Goal: Transaction & Acquisition: Purchase product/service

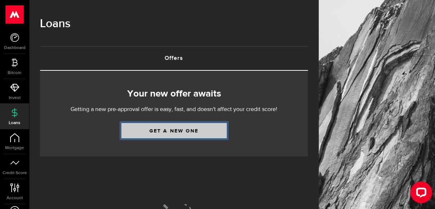
click at [180, 132] on link "Get a new one" at bounding box center [173, 130] width 105 height 15
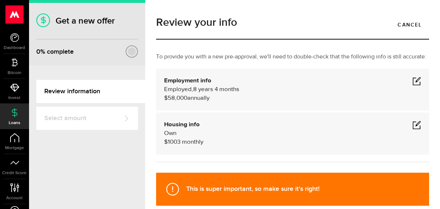
click at [413, 85] on span at bounding box center [417, 81] width 9 height 9
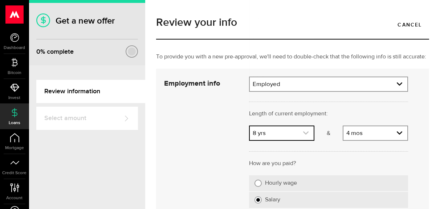
click at [274, 140] on link "expand select" at bounding box center [282, 133] width 64 height 14
click at [274, 136] on link "expand select" at bounding box center [282, 133] width 64 height 14
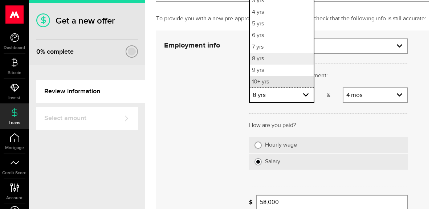
scroll to position [73, 0]
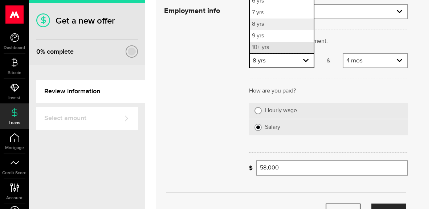
click at [265, 53] on li "10+ yrs" at bounding box center [282, 48] width 64 height 12
select select "10"
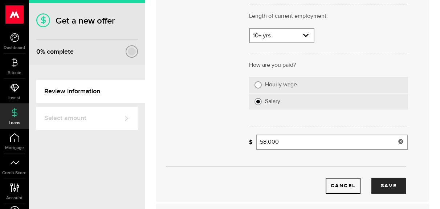
scroll to position [109, 0]
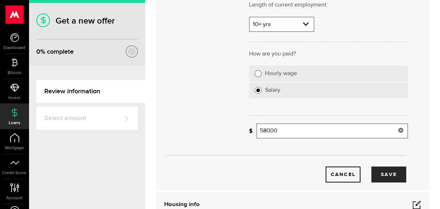
drag, startPoint x: 280, startPoint y: 139, endPoint x: 256, endPoint y: 138, distance: 24.7
click at [257, 138] on input "58000" at bounding box center [333, 131] width 152 height 15
type input "73,803"
click at [386, 182] on button "Save" at bounding box center [389, 175] width 35 height 16
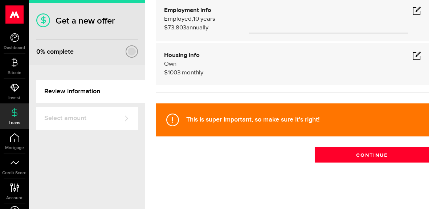
scroll to position [78, 0]
click at [413, 55] on span at bounding box center [417, 55] width 9 height 9
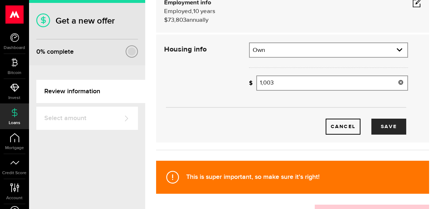
click at [398, 85] on icon at bounding box center [401, 83] width 6 height 6
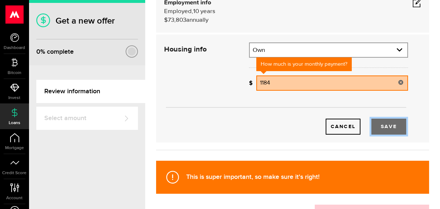
type input "1,184"
click at [386, 135] on button "Save" at bounding box center [389, 127] width 35 height 16
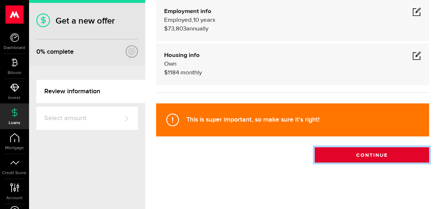
click at [361, 156] on button "Continue" at bounding box center [372, 155] width 114 height 15
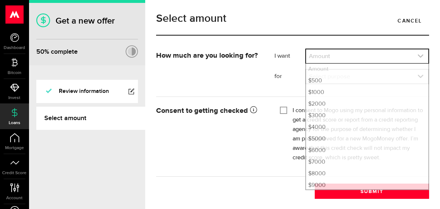
click at [418, 58] on use "expand select" at bounding box center [420, 56] width 5 height 3
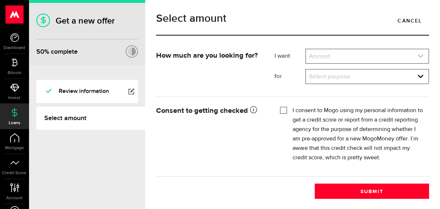
click at [418, 59] on icon "expand select" at bounding box center [421, 56] width 6 height 6
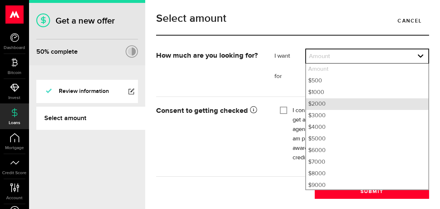
click at [319, 107] on li "$2000" at bounding box center [367, 104] width 122 height 12
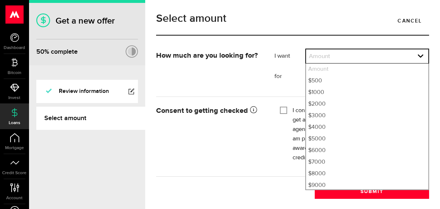
select select "2000"
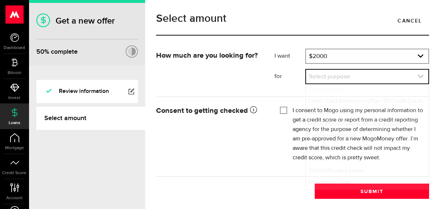
click at [418, 79] on icon "expand select" at bounding box center [421, 76] width 6 height 6
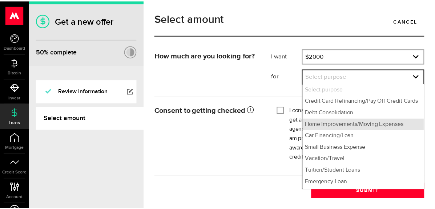
scroll to position [36, 0]
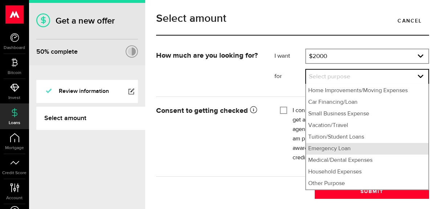
click at [337, 155] on li "Emergency Loan" at bounding box center [367, 149] width 122 height 12
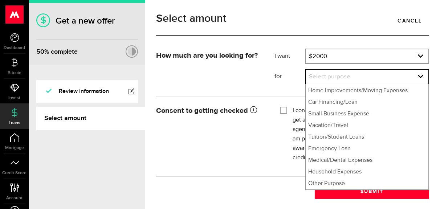
select select "Emergency Loan"
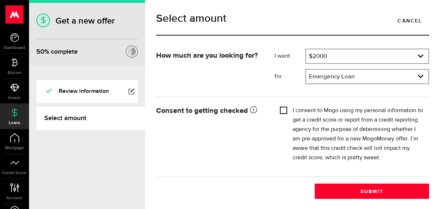
click at [282, 112] on input "I consent to Mogo using my personal information to get a credit score or report…" at bounding box center [283, 109] width 7 height 7
checkbox input "true"
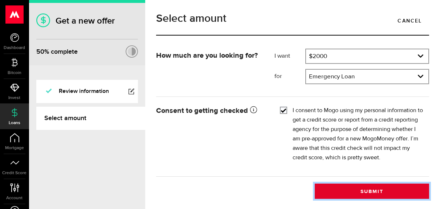
click at [369, 194] on button "Submit" at bounding box center [372, 191] width 114 height 15
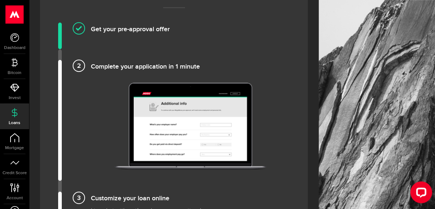
scroll to position [509, 0]
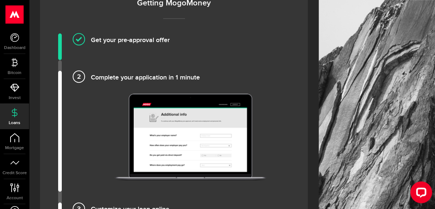
click at [91, 71] on h4 "Complete your application in 1 minute" at bounding box center [190, 77] width 199 height 12
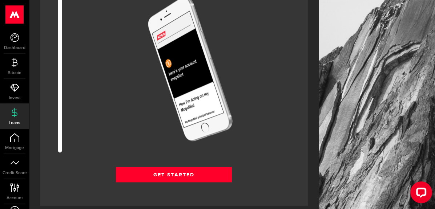
scroll to position [945, 0]
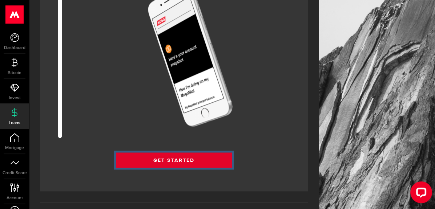
click at [169, 153] on link "Get Started" at bounding box center [174, 160] width 116 height 15
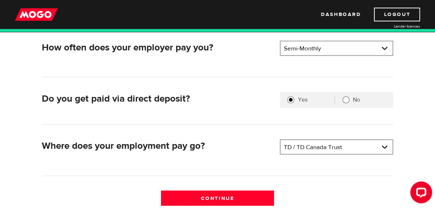
scroll to position [182, 0]
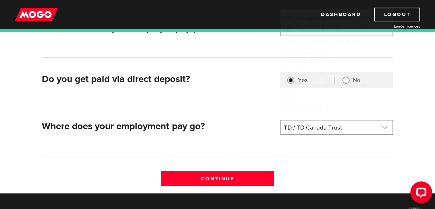
click at [382, 126] on link at bounding box center [337, 128] width 112 height 14
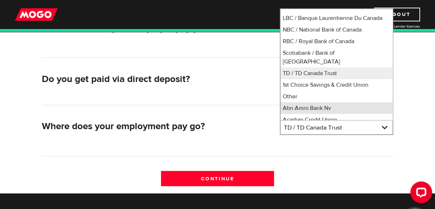
scroll to position [72, 0]
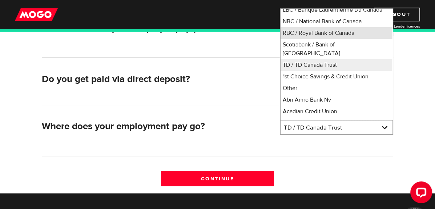
click at [315, 32] on li "RBC / Royal Bank of Canada" at bounding box center [337, 33] width 112 height 12
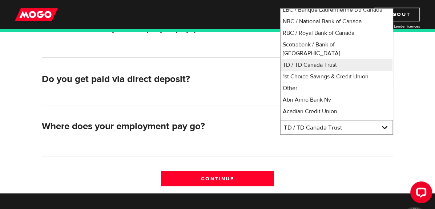
select select "8"
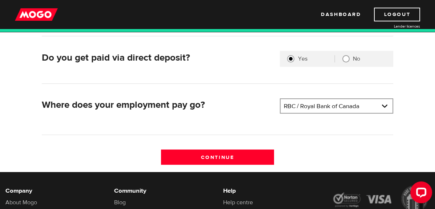
scroll to position [218, 0]
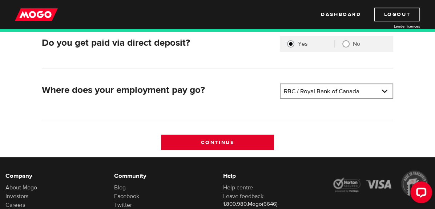
click at [214, 141] on input "Continue" at bounding box center [217, 142] width 113 height 15
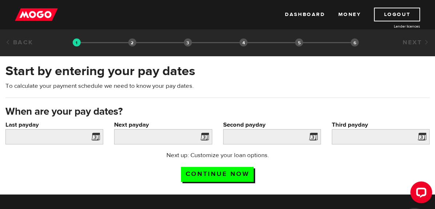
click at [97, 137] on span at bounding box center [94, 138] width 11 height 12
click at [94, 135] on span at bounding box center [94, 138] width 11 height 12
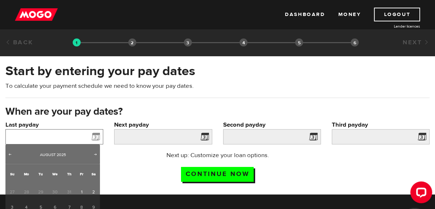
click at [24, 134] on input "Last payday" at bounding box center [54, 136] width 98 height 15
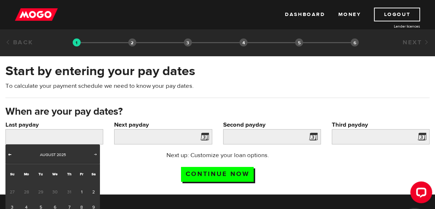
click at [12, 155] on span "Prev" at bounding box center [10, 155] width 6 height 6
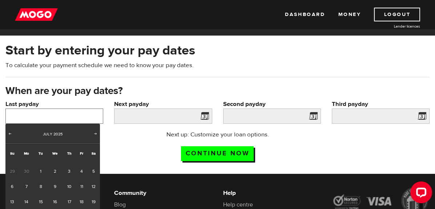
scroll to position [36, 0]
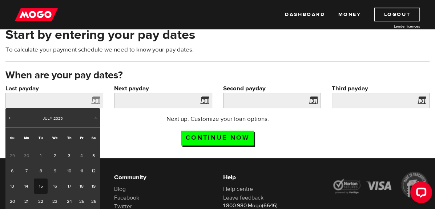
click at [40, 185] on link "15" at bounding box center [40, 186] width 13 height 15
type input "2025/07/15"
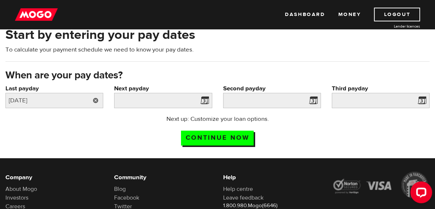
click at [96, 99] on link at bounding box center [95, 100] width 15 height 15
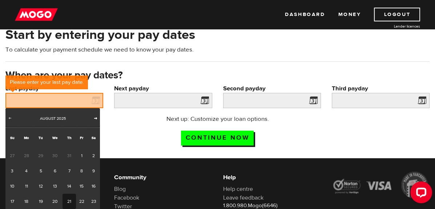
click at [95, 118] on span "Next" at bounding box center [96, 118] width 6 height 6
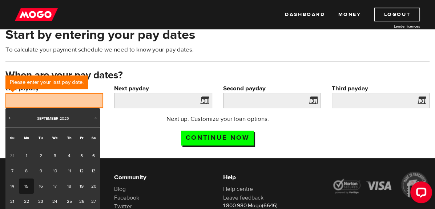
click at [27, 185] on link "15" at bounding box center [26, 186] width 15 height 15
type input "2025/09/15"
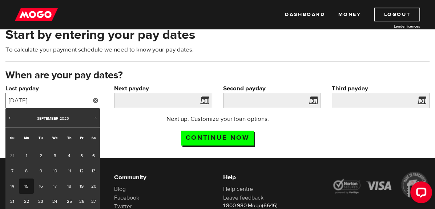
click at [29, 100] on input "2025/09/15" at bounding box center [54, 100] width 98 height 15
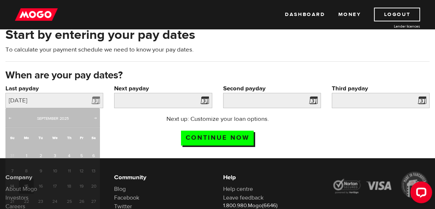
drag, startPoint x: 29, startPoint y: 100, endPoint x: 95, endPoint y: 100, distance: 65.4
click at [95, 100] on div "[DATE]" at bounding box center [54, 100] width 98 height 15
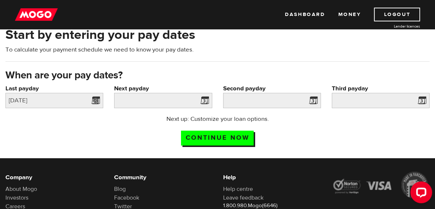
click at [95, 100] on link at bounding box center [95, 100] width 15 height 15
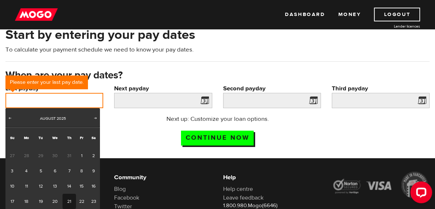
click at [95, 100] on input "Last payday" at bounding box center [54, 100] width 98 height 15
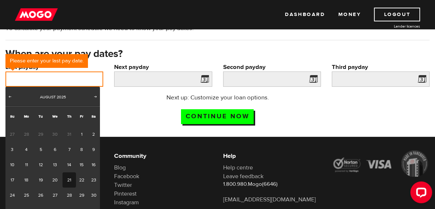
scroll to position [73, 0]
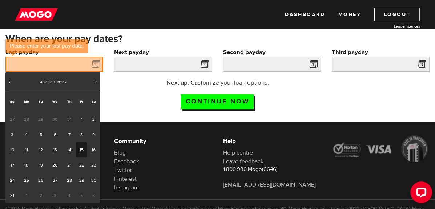
click at [81, 150] on link "15" at bounding box center [81, 149] width 11 height 15
type input "[DATE]"
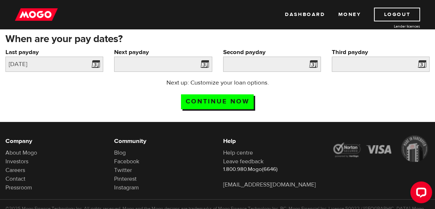
click at [204, 65] on span at bounding box center [203, 66] width 11 height 12
click at [204, 63] on span at bounding box center [203, 66] width 11 height 12
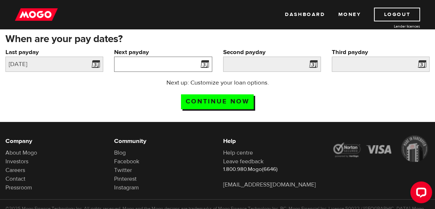
click at [160, 61] on input "Next payday" at bounding box center [163, 64] width 98 height 15
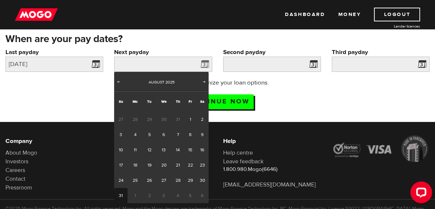
click at [122, 195] on link "31" at bounding box center [120, 195] width 13 height 15
type input "[DATE]"
type input "2025/9/15"
type input "2025/9/30"
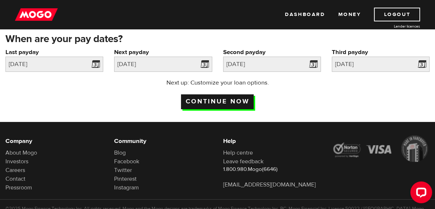
click at [217, 98] on input "Continue now" at bounding box center [217, 101] width 73 height 15
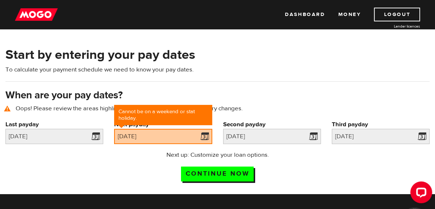
scroll to position [33, 0]
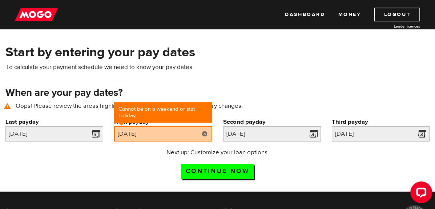
click at [202, 132] on link at bounding box center [204, 133] width 15 height 15
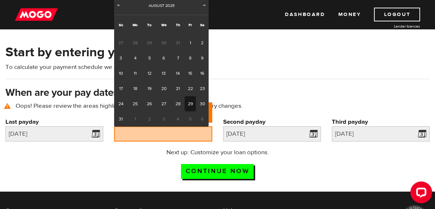
click at [189, 103] on link "29" at bounding box center [190, 103] width 11 height 15
type input "2025/08/29"
type input "2025/9/13"
type input "2025/9/28"
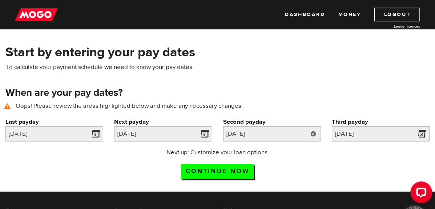
click at [312, 132] on link at bounding box center [313, 133] width 15 height 15
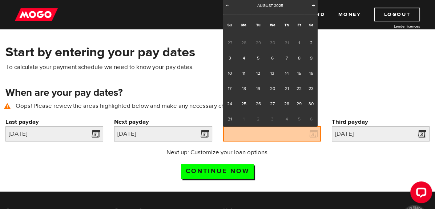
click at [313, 5] on span "Next" at bounding box center [313, 5] width 6 height 6
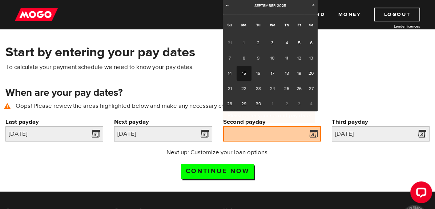
click at [243, 75] on link "15" at bounding box center [244, 73] width 15 height 15
type input "2025/09/15"
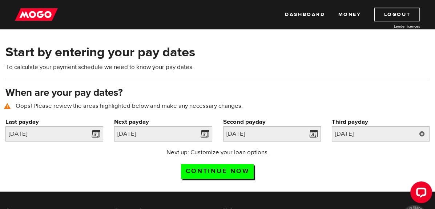
click at [420, 132] on link at bounding box center [422, 133] width 15 height 15
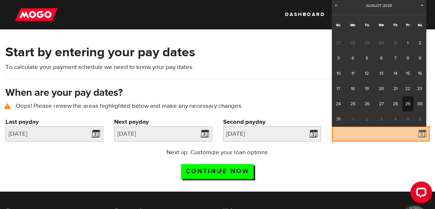
click at [410, 102] on link "29" at bounding box center [407, 103] width 11 height 15
type input "2025/08/29"
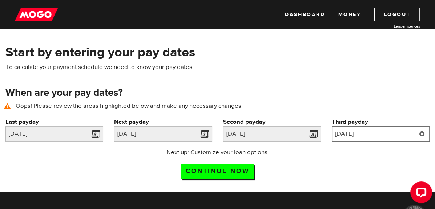
click at [376, 134] on input "2025/08/29" at bounding box center [381, 133] width 98 height 15
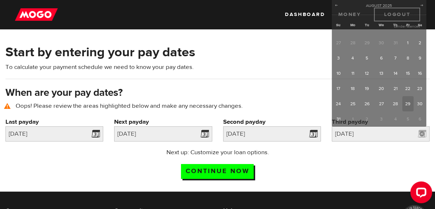
click at [421, 132] on link at bounding box center [422, 133] width 15 height 15
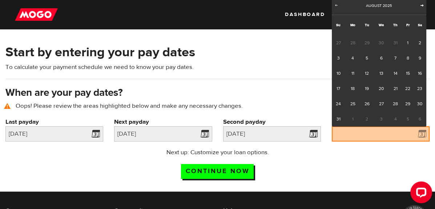
click at [424, 6] on span "Next" at bounding box center [422, 5] width 6 height 6
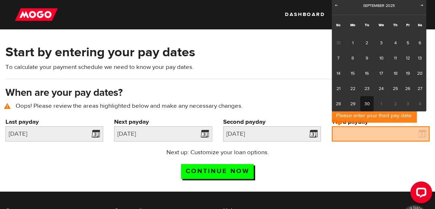
click at [367, 103] on link "30" at bounding box center [366, 103] width 13 height 15
type input "2025/09/30"
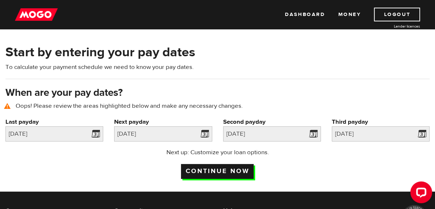
click at [221, 166] on input "Continue now" at bounding box center [217, 171] width 73 height 15
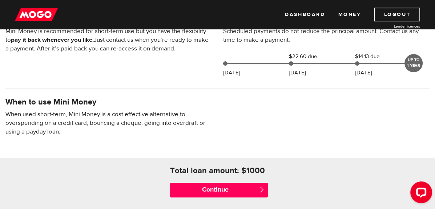
scroll to position [218, 0]
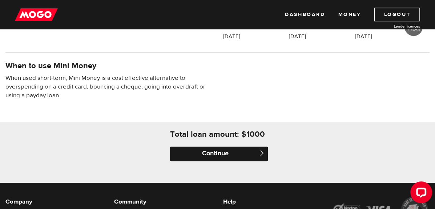
click at [217, 155] on input "Continue" at bounding box center [219, 154] width 98 height 15
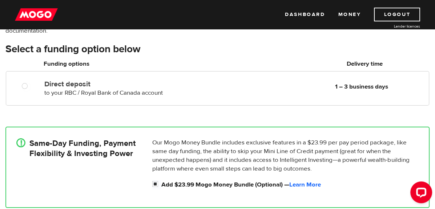
scroll to position [109, 0]
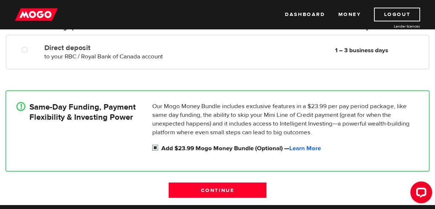
click at [156, 148] on input "Add $23.99 Mogo Money Bundle (Optional) — Learn More" at bounding box center [156, 148] width 9 height 9
checkbox input "false"
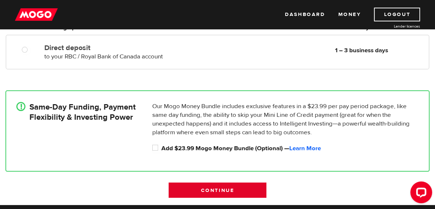
click at [210, 189] on input "Continue" at bounding box center [218, 190] width 98 height 15
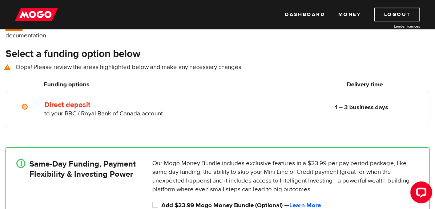
scroll to position [61, 0]
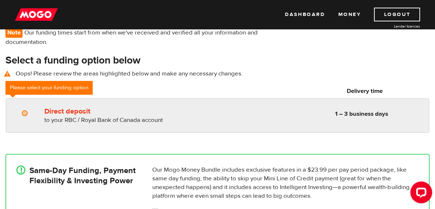
radio input "true"
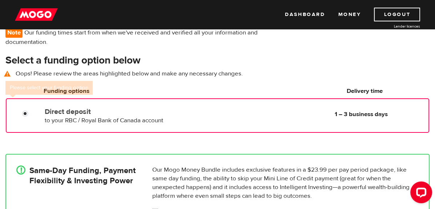
click at [58, 111] on label "Direct deposit" at bounding box center [122, 112] width 155 height 9
click at [31, 111] on input "Direct deposit" at bounding box center [26, 114] width 9 height 9
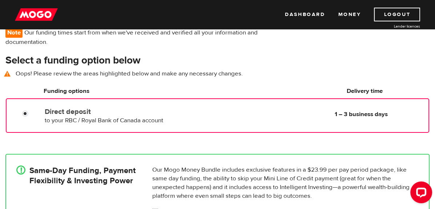
click at [52, 120] on span "to your RBC / Royal Bank of Canada account" at bounding box center [104, 121] width 118 height 8
click at [361, 115] on b "1 – 3 business days" at bounding box center [361, 114] width 53 height 8
click at [266, 115] on div "Direct deposit to your RBC / Royal Bank of Canada account Delivery in 1 – 3 bus…" at bounding box center [235, 115] width 387 height 20
click at [65, 112] on label "Direct deposit" at bounding box center [122, 112] width 155 height 9
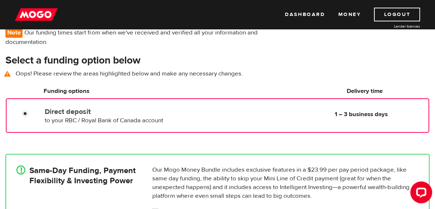
click at [31, 112] on input "Direct deposit" at bounding box center [26, 114] width 9 height 9
click at [76, 119] on span "to your RBC / Royal Bank of Canada account" at bounding box center [104, 121] width 118 height 8
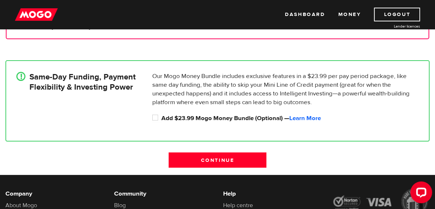
scroll to position [170, 0]
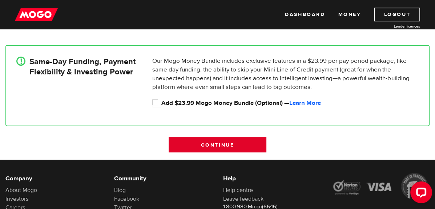
click at [214, 146] on input "Continue" at bounding box center [218, 144] width 98 height 15
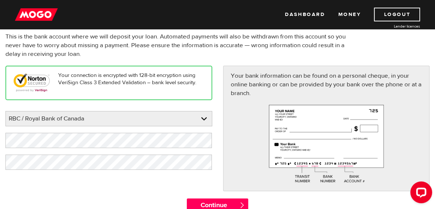
scroll to position [73, 0]
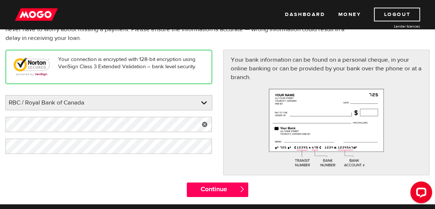
click at [202, 123] on link at bounding box center [204, 124] width 15 height 15
click at [0, 0] on link at bounding box center [0, 0] width 0 height 0
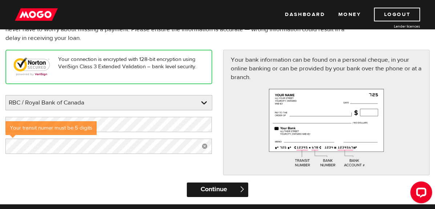
click at [212, 190] on input "Continue" at bounding box center [218, 190] width 62 height 15
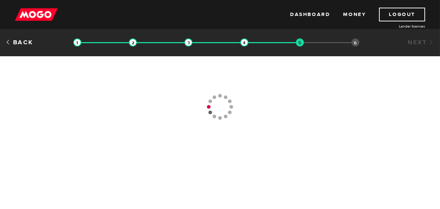
type input "[PHONE_NUMBER]"
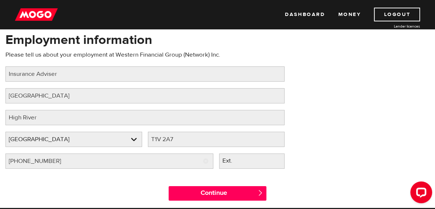
scroll to position [73, 0]
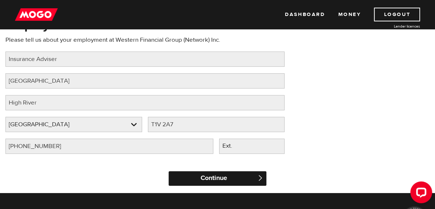
click at [211, 179] on input "Continue" at bounding box center [218, 179] width 98 height 15
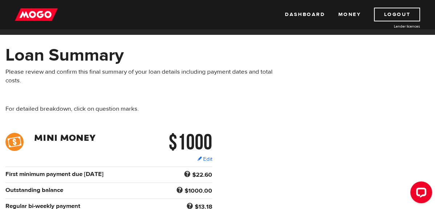
scroll to position [36, 0]
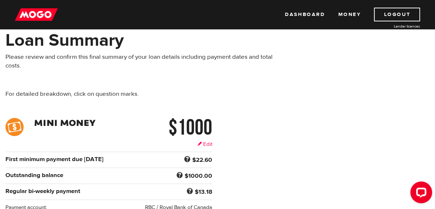
click at [203, 142] on link "Edit" at bounding box center [204, 145] width 15 height 8
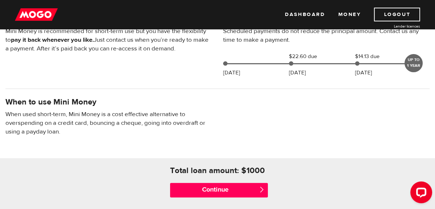
scroll to position [218, 0]
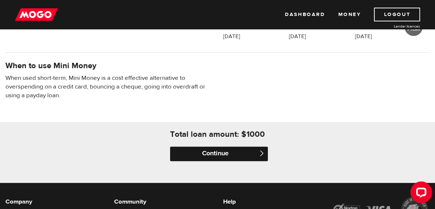
click at [213, 155] on input "Continue" at bounding box center [219, 154] width 98 height 15
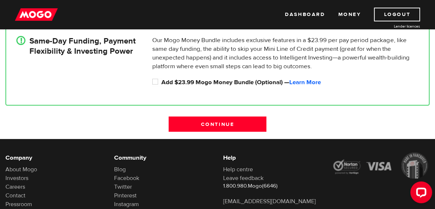
scroll to position [182, 0]
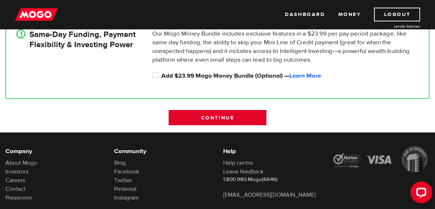
click at [211, 118] on input "Continue" at bounding box center [218, 117] width 98 height 15
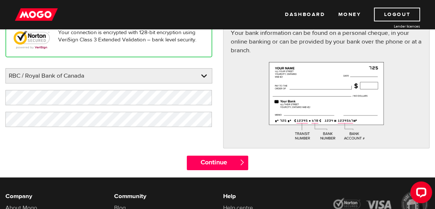
scroll to position [109, 0]
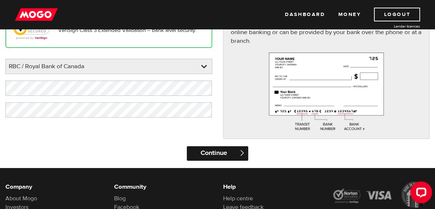
click at [209, 151] on input "Continue" at bounding box center [218, 153] width 62 height 15
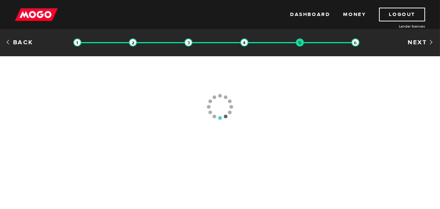
type input "(780) 960-5465"
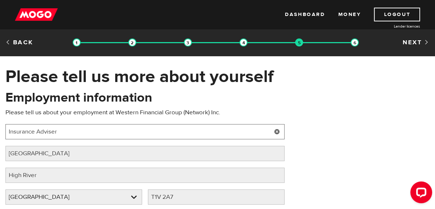
click at [7, 131] on input "Insurance Adviser" at bounding box center [144, 131] width 279 height 15
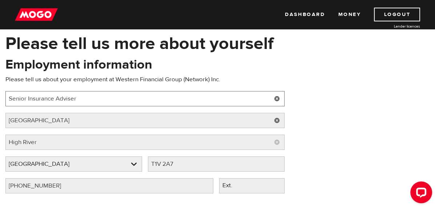
scroll to position [73, 0]
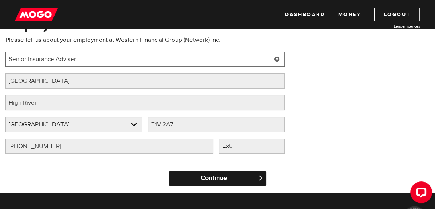
type input "Senior Insurance Adviser"
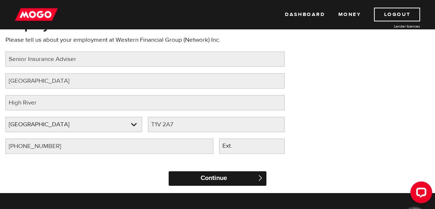
click at [216, 178] on input "Continue" at bounding box center [218, 179] width 98 height 15
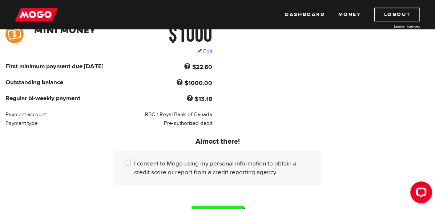
scroll to position [145, 0]
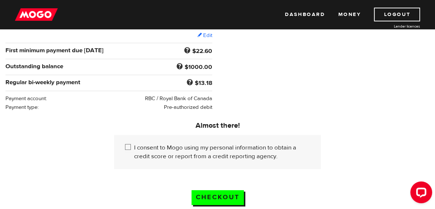
click at [128, 147] on input "I consent to Mogo using my personal information to obtain a credit score or rep…" at bounding box center [129, 148] width 9 height 9
checkbox input "true"
click at [221, 196] on input "Checkout" at bounding box center [218, 197] width 52 height 15
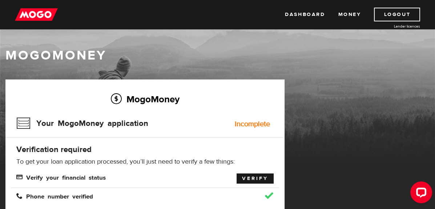
click at [255, 180] on link "Verify" at bounding box center [255, 179] width 37 height 10
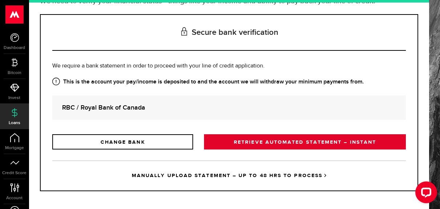
scroll to position [76, 0]
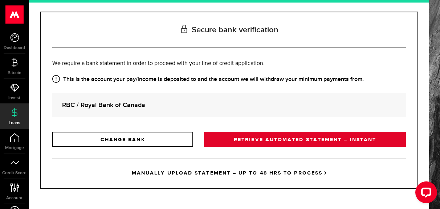
click at [279, 139] on link "RETRIEVE AUTOMATED STATEMENT – INSTANT" at bounding box center [305, 139] width 202 height 15
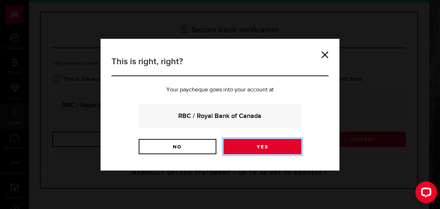
click at [251, 149] on link "Yes" at bounding box center [263, 146] width 78 height 15
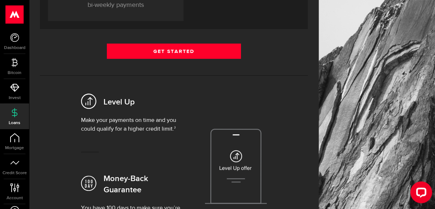
scroll to position [218, 0]
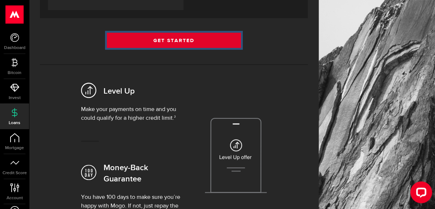
click at [178, 39] on link "Get Started" at bounding box center [174, 40] width 134 height 15
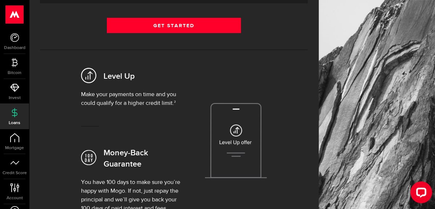
scroll to position [109, 0]
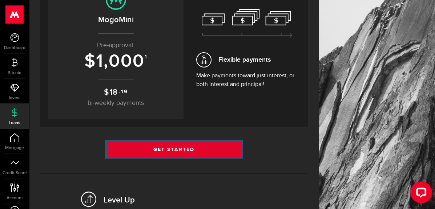
click at [168, 148] on link "Get Started" at bounding box center [174, 149] width 134 height 15
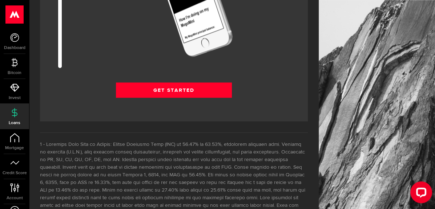
scroll to position [1018, 0]
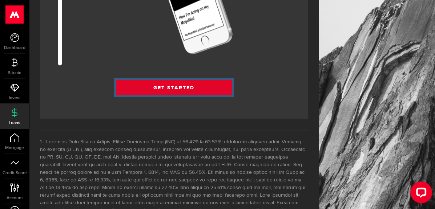
click at [173, 80] on link "Get Started" at bounding box center [174, 87] width 116 height 15
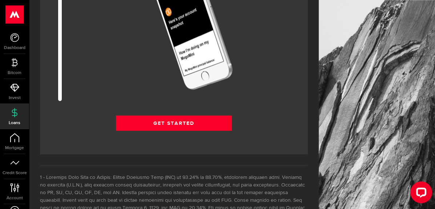
scroll to position [1018, 0]
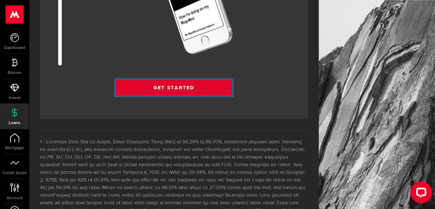
click at [172, 80] on link "Get Started" at bounding box center [174, 87] width 116 height 15
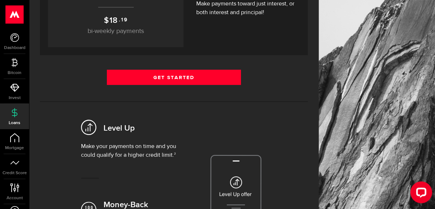
scroll to position [182, 0]
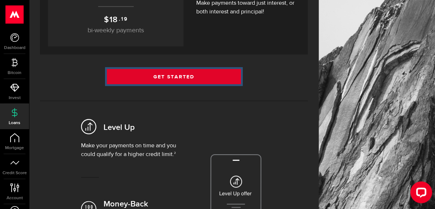
click at [174, 76] on link "Get Started" at bounding box center [174, 76] width 134 height 15
